Goal: Task Accomplishment & Management: Use online tool/utility

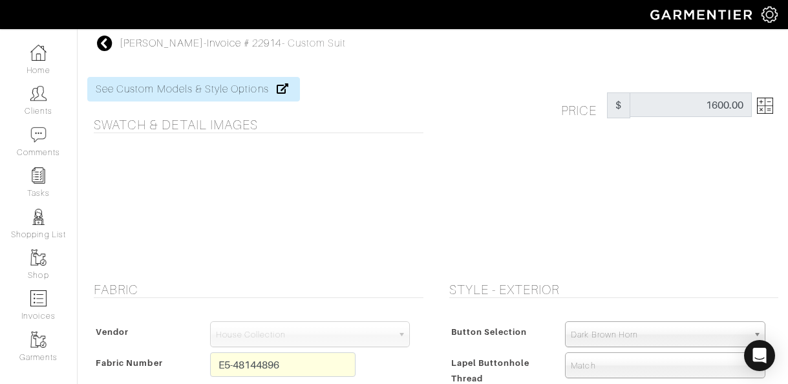
click at [109, 45] on icon at bounding box center [105, 44] width 16 height 16
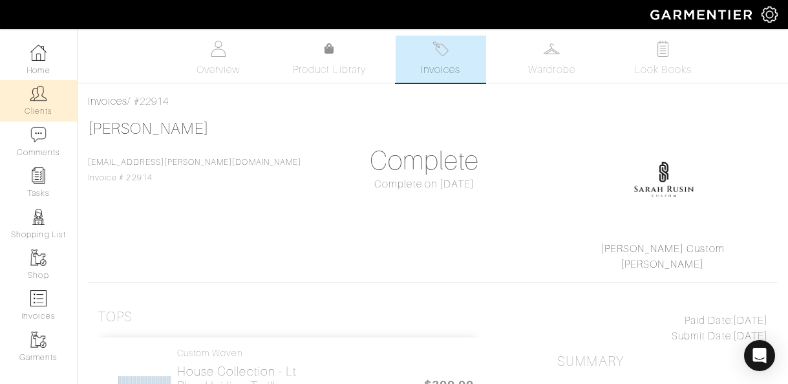
click at [36, 105] on link "Clients" at bounding box center [38, 100] width 77 height 41
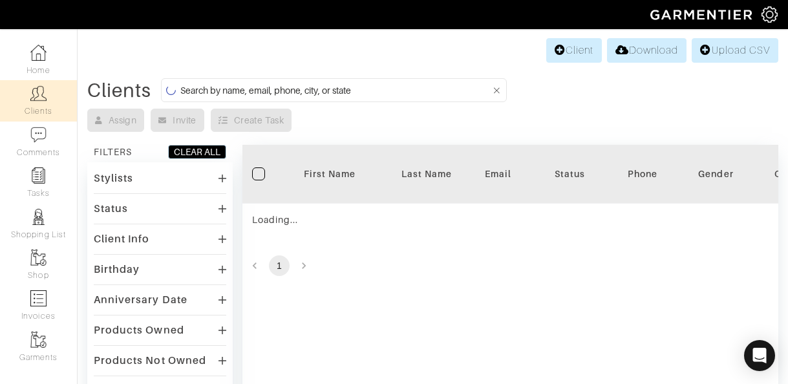
click at [350, 85] on input at bounding box center [335, 90] width 311 height 16
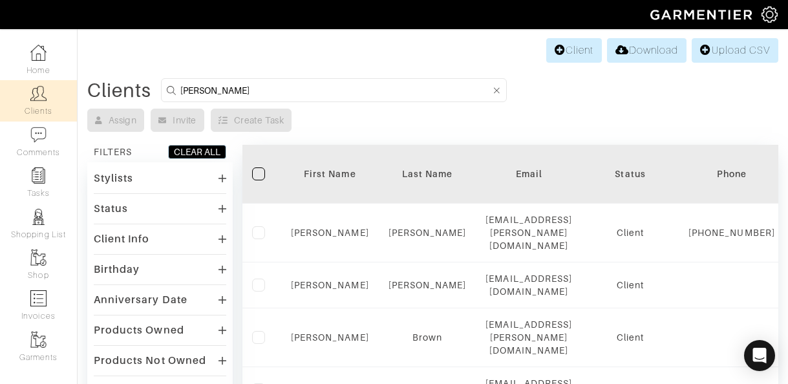
type input "patel"
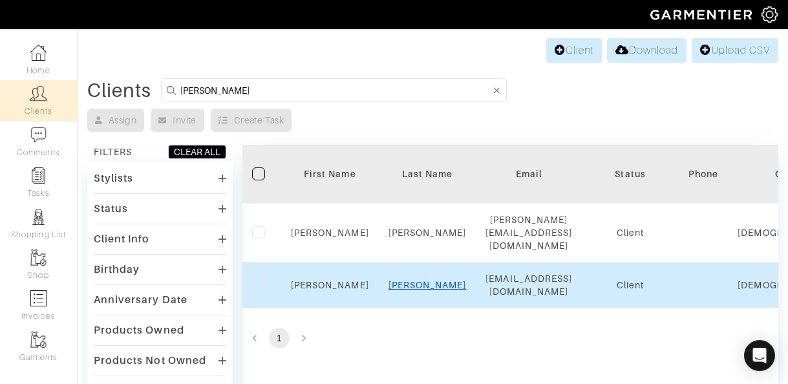
click at [431, 280] on link "Patel" at bounding box center [428, 285] width 78 height 10
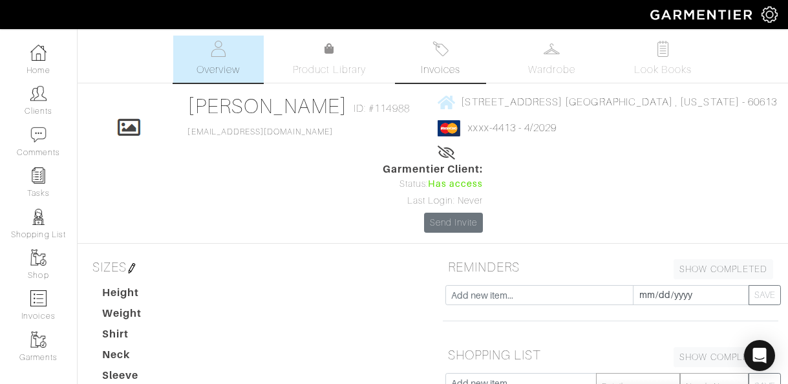
click at [446, 61] on link "Invoices" at bounding box center [441, 59] width 91 height 47
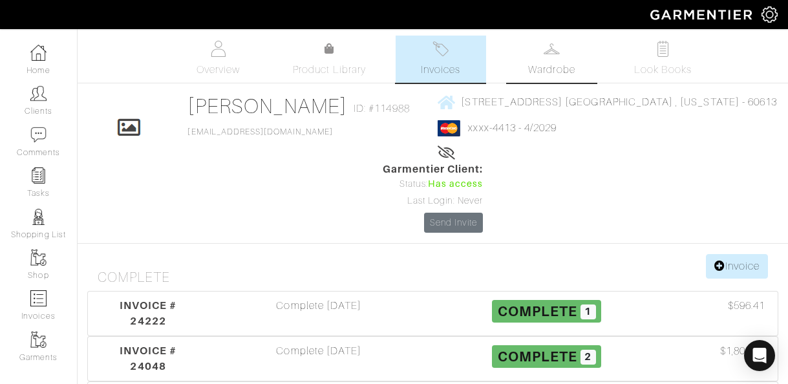
click at [548, 56] on img at bounding box center [552, 49] width 16 height 16
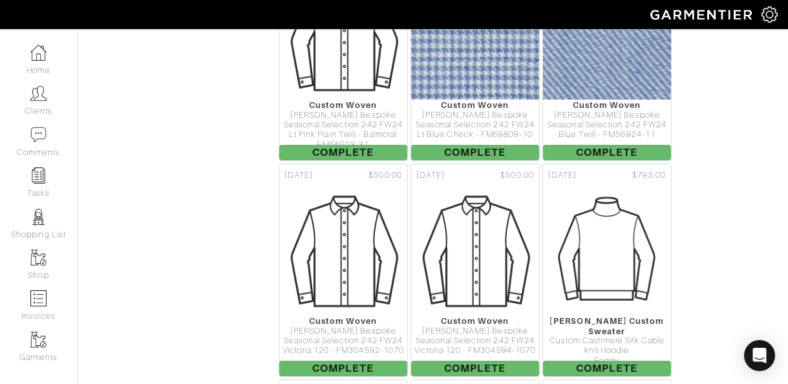
scroll to position [1168, 0]
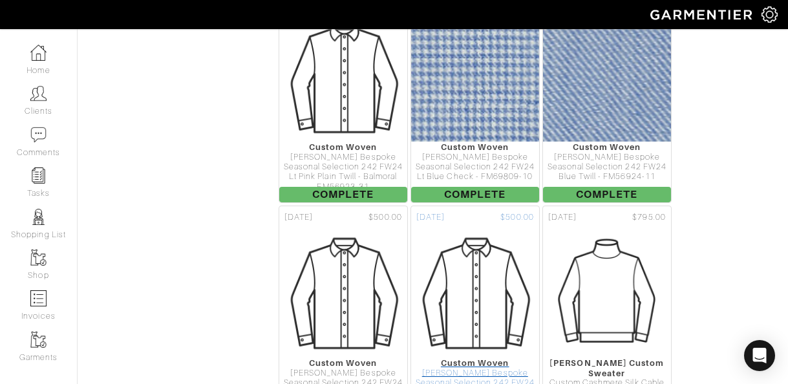
click at [506, 369] on div "[PERSON_NAME] Bespoke Seasonal Selection 242 FW24" at bounding box center [475, 379] width 128 height 20
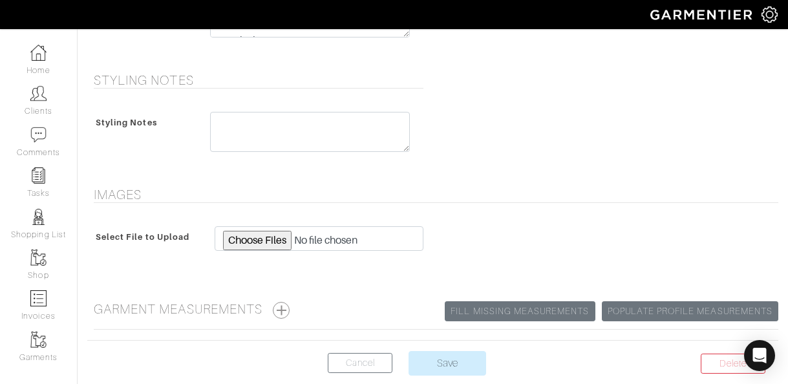
scroll to position [668, 0]
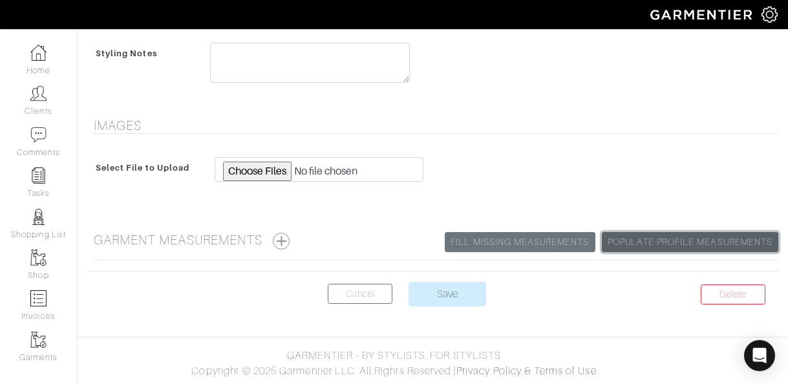
click at [674, 237] on link "Populate Profile Measurements" at bounding box center [690, 242] width 176 height 20
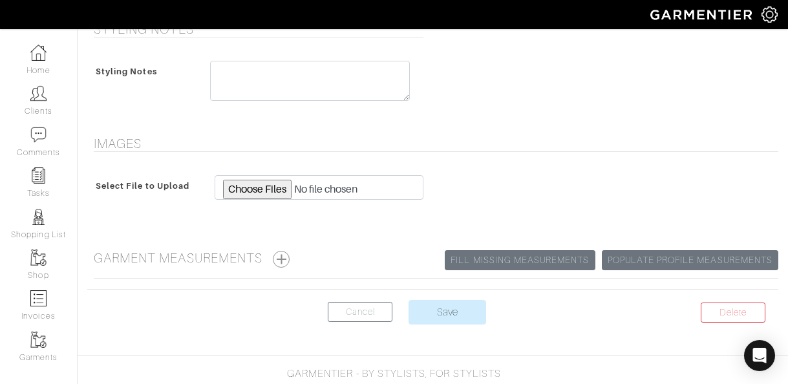
scroll to position [668, 0]
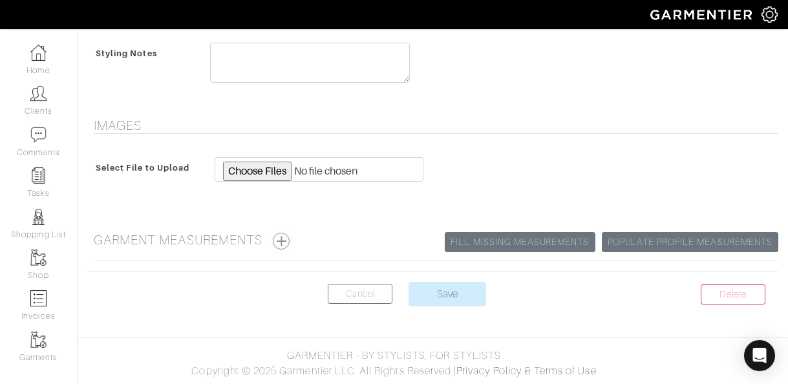
click at [287, 241] on button "button" at bounding box center [281, 241] width 17 height 17
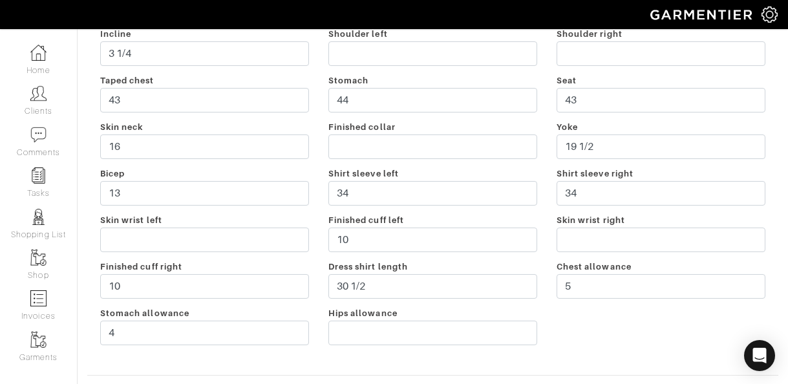
scroll to position [912, 0]
